Goal: Submit feedback/report problem: Submit feedback/report problem

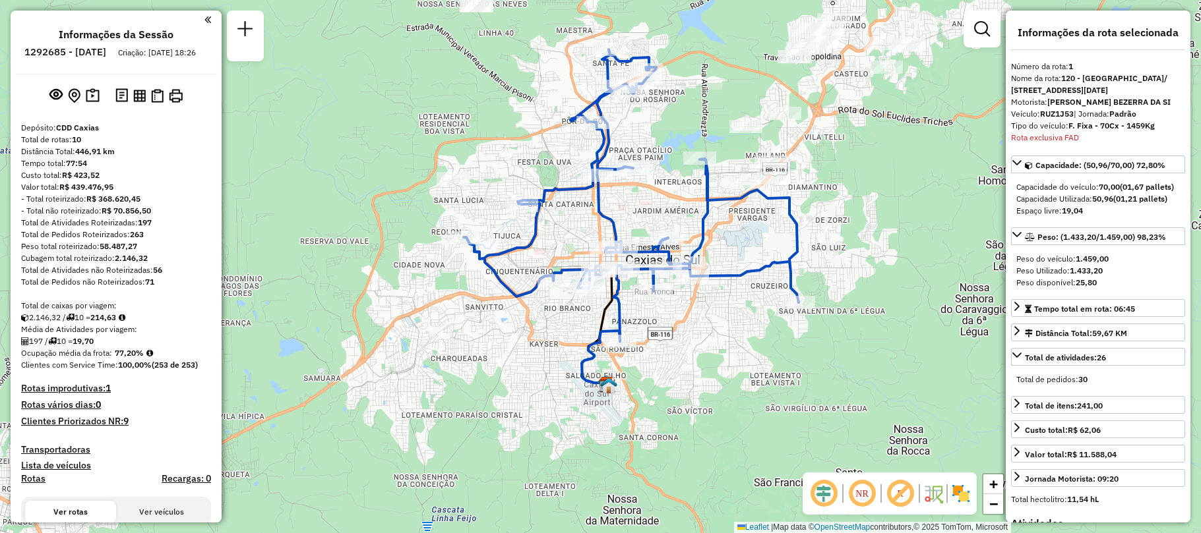
select select "**********"
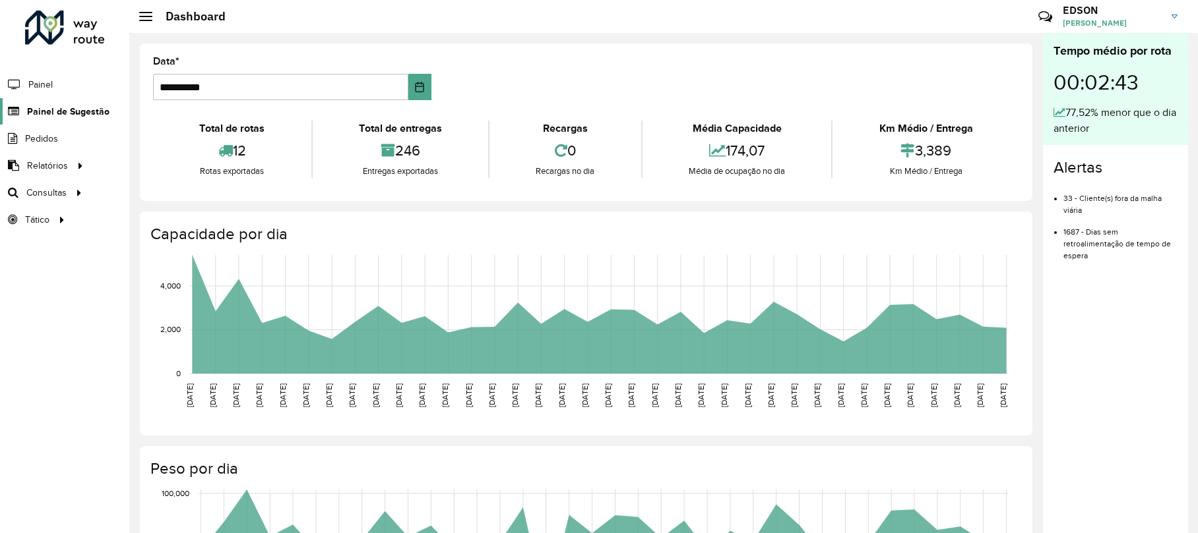
click at [78, 108] on span "Painel de Sugestão" at bounding box center [68, 112] width 82 height 14
